Goal: Transaction & Acquisition: Purchase product/service

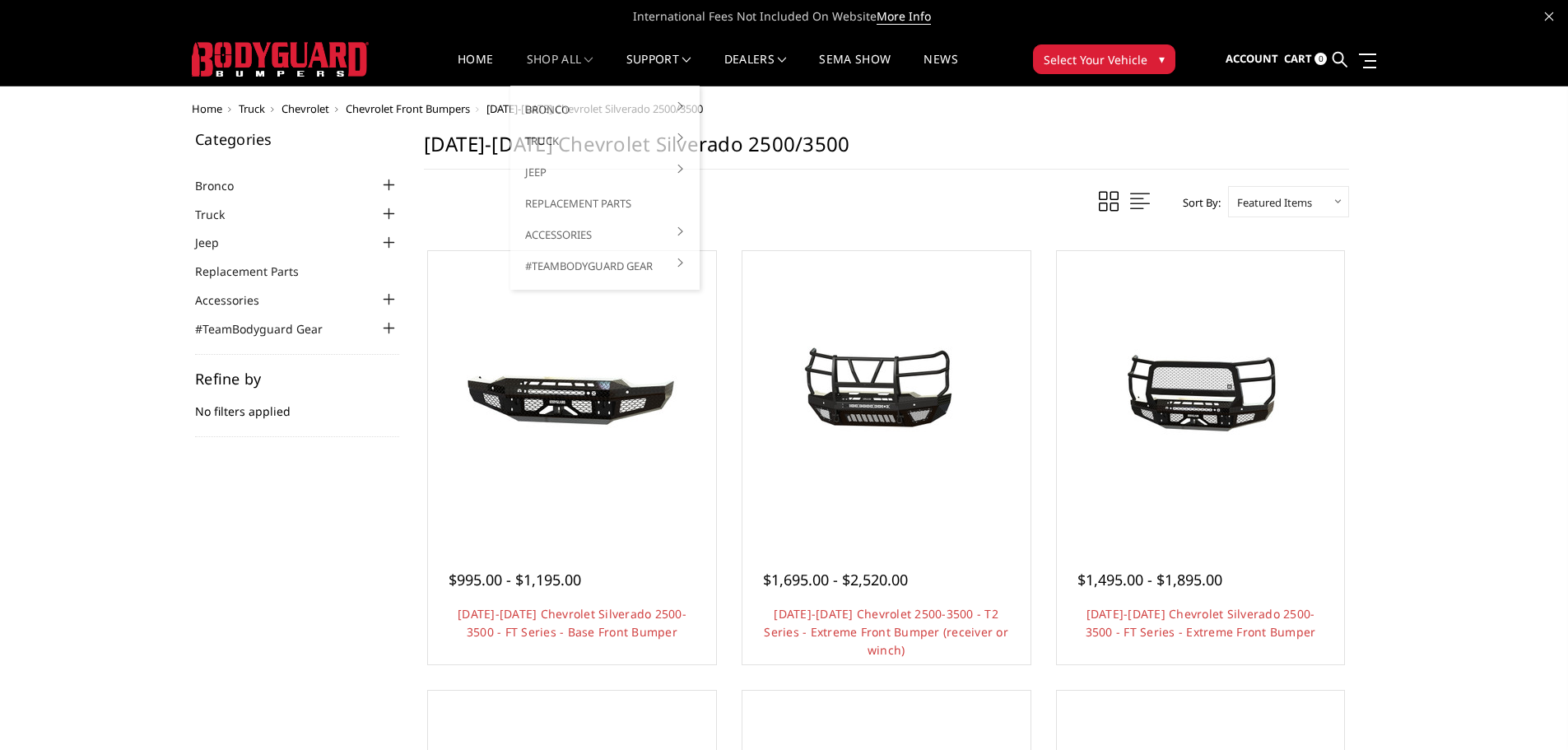
click at [580, 63] on link "shop all" at bounding box center [560, 69] width 66 height 32
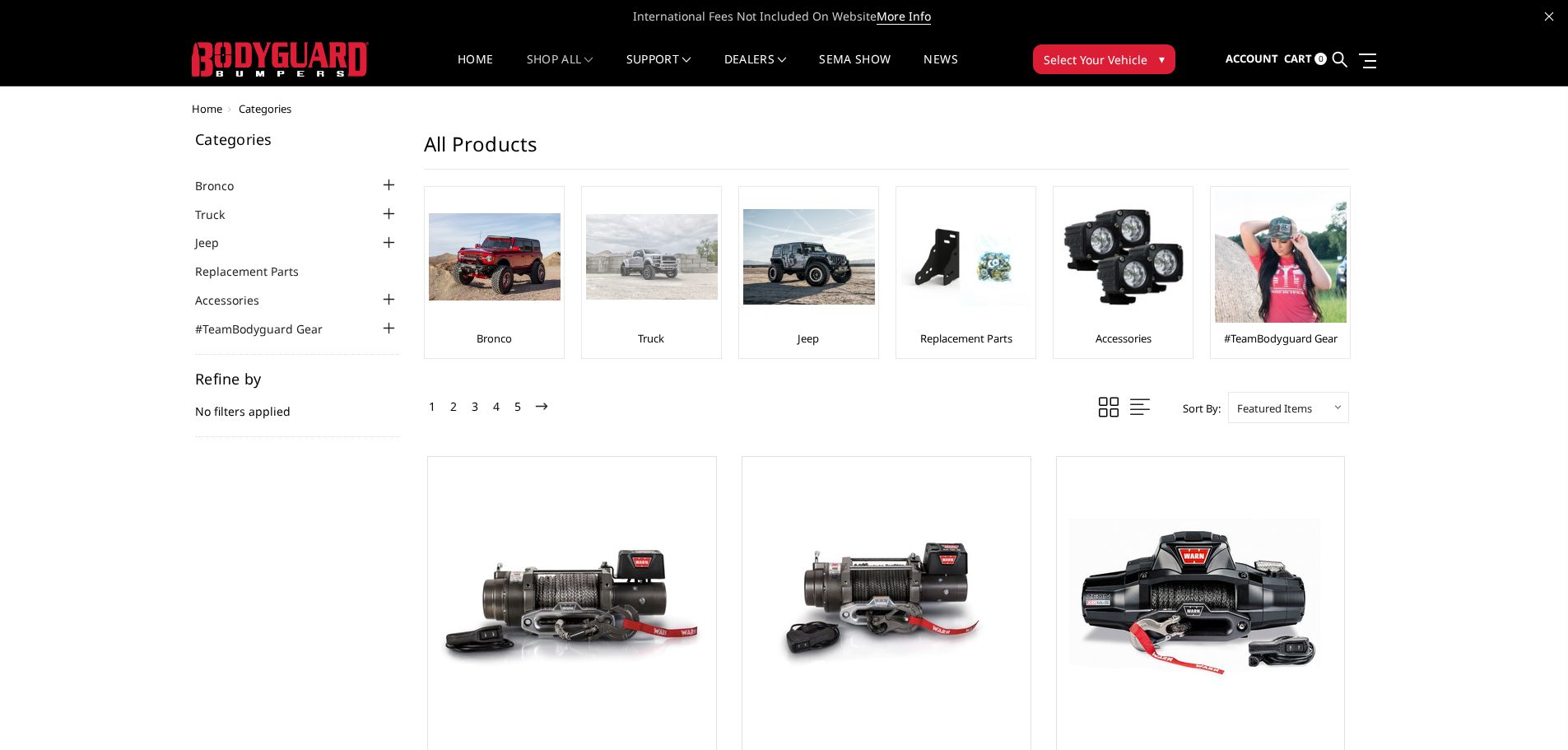
click at [623, 257] on img at bounding box center [652, 257] width 132 height 85
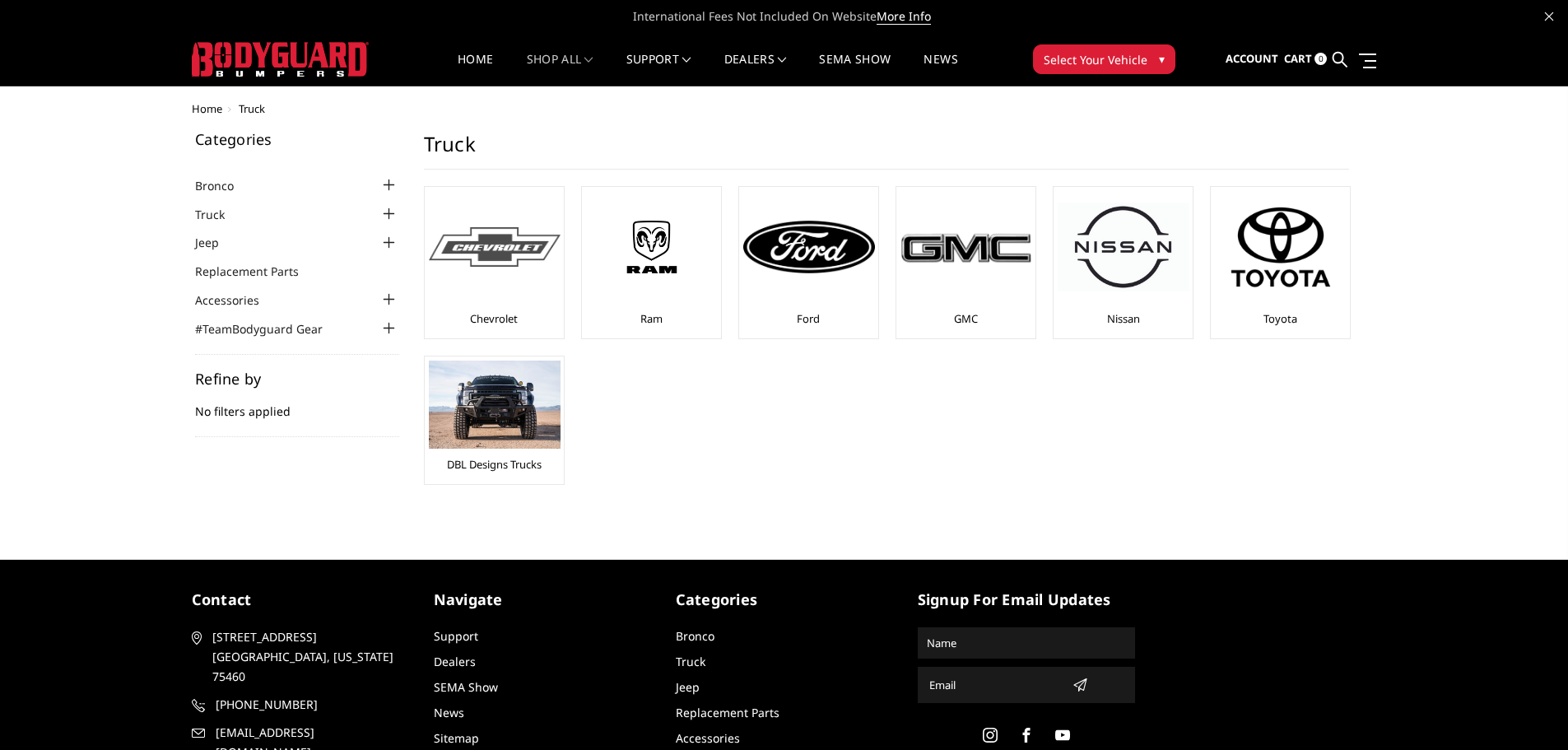
click at [486, 269] on div at bounding box center [494, 247] width 132 height 112
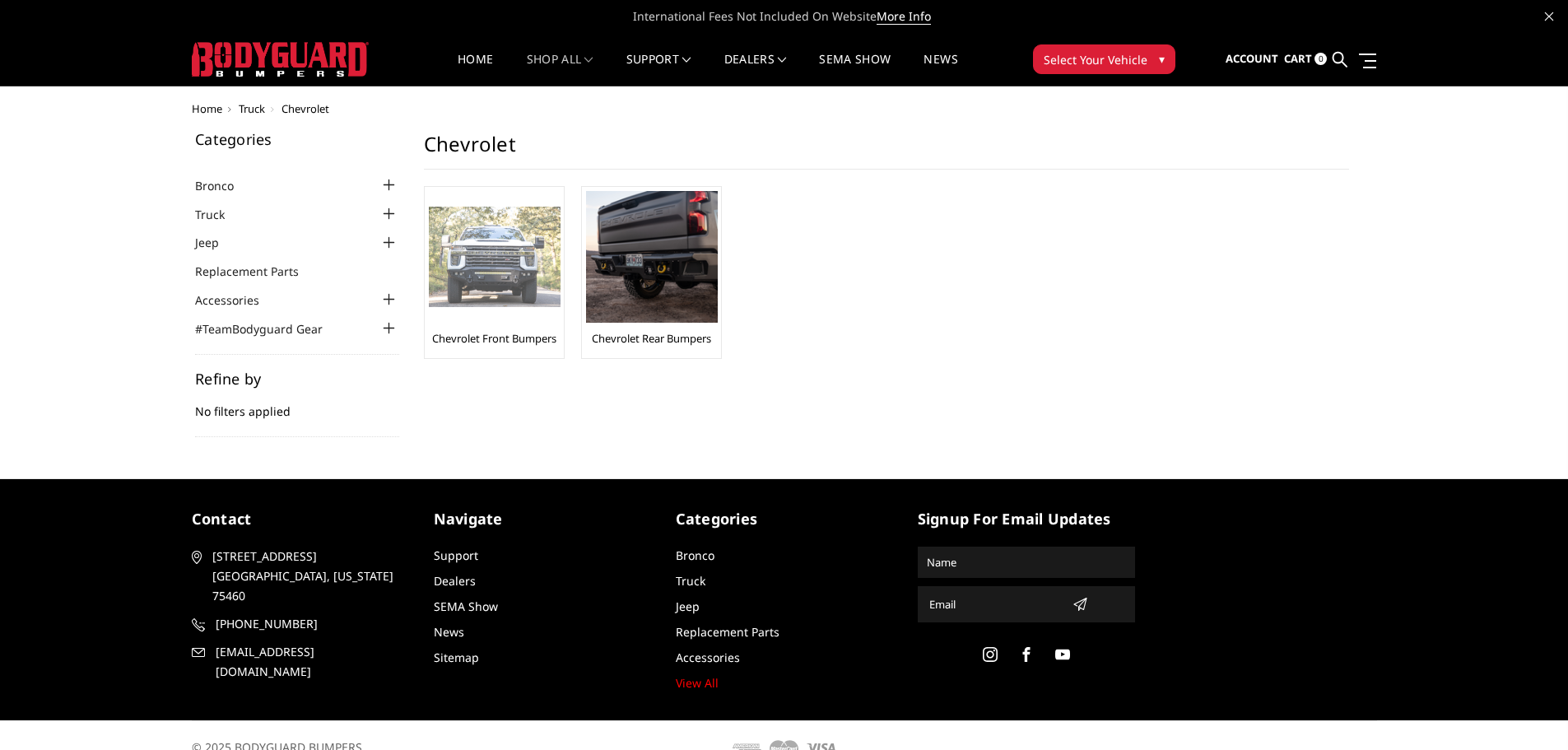
click at [493, 287] on img at bounding box center [494, 257] width 132 height 101
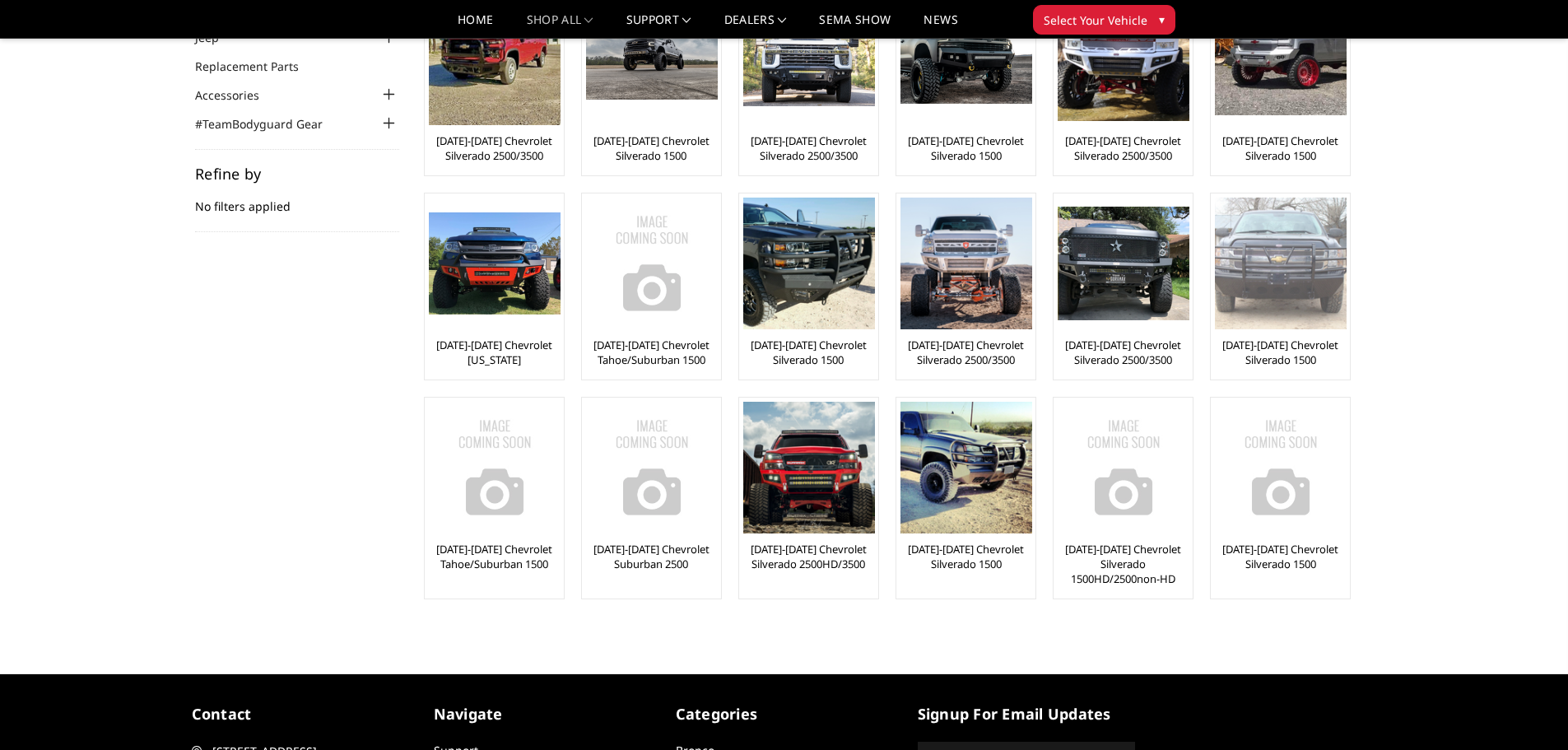
scroll to position [165, 0]
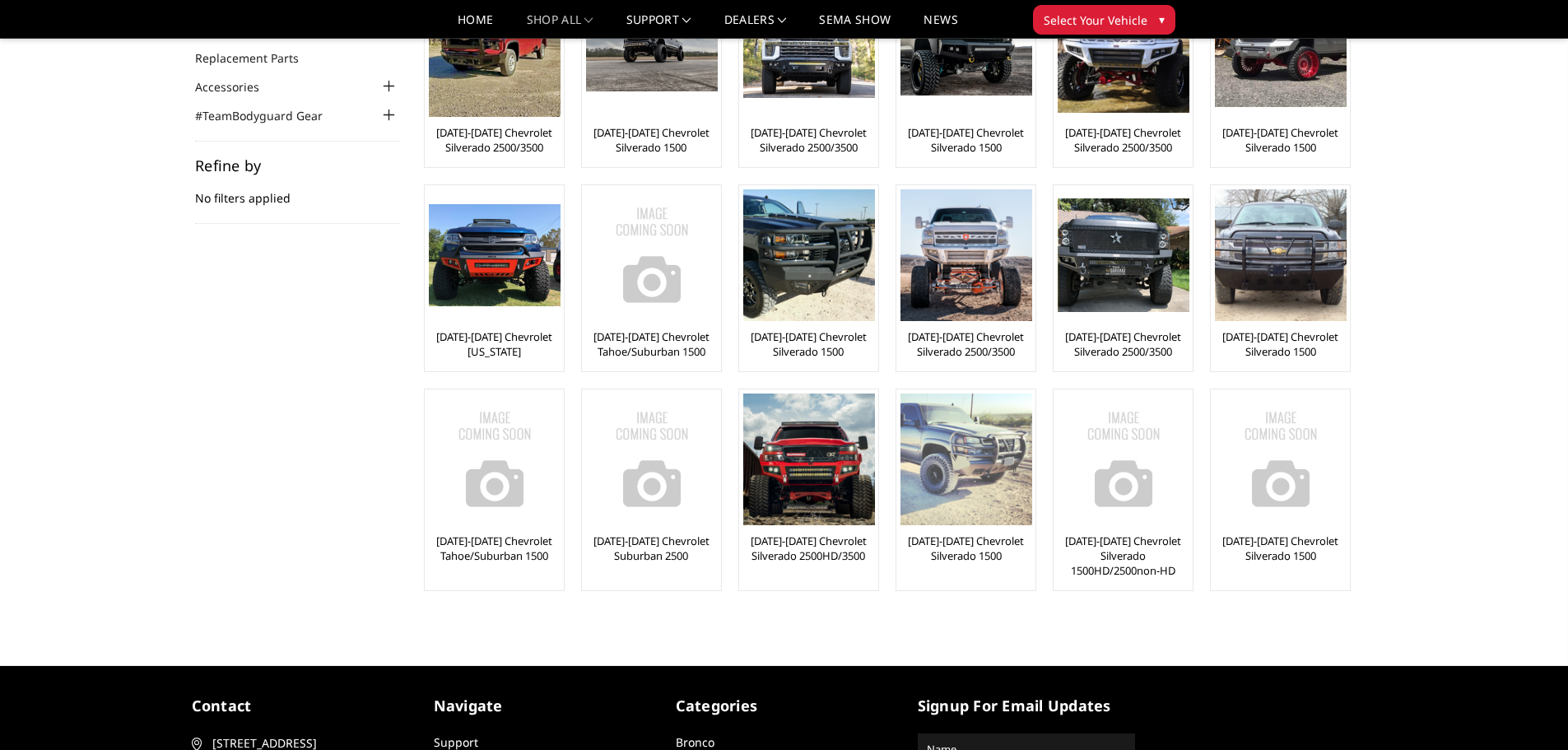
click at [987, 464] on img at bounding box center [966, 459] width 132 height 132
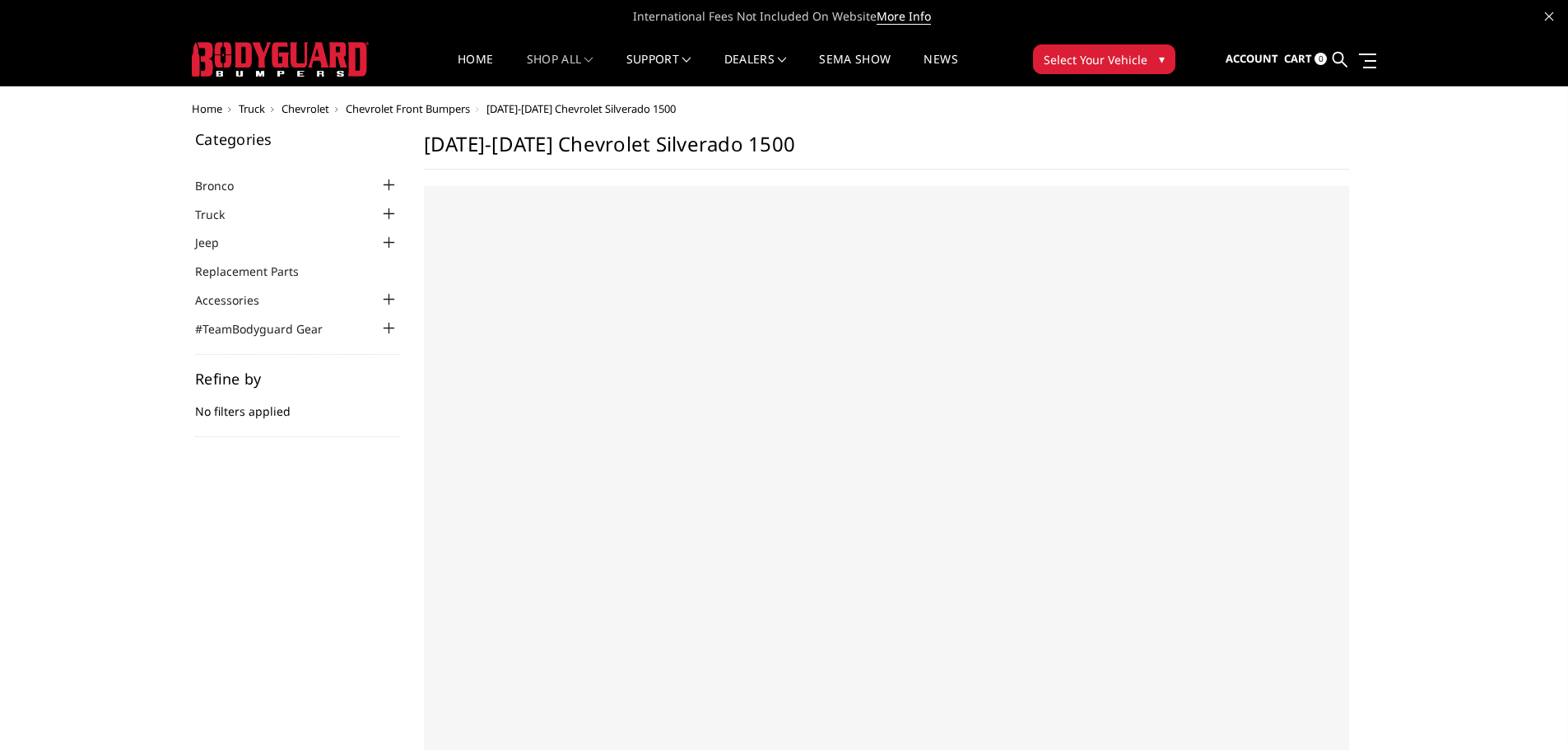
select select "US"
